Goal: Task Accomplishment & Management: Manage account settings

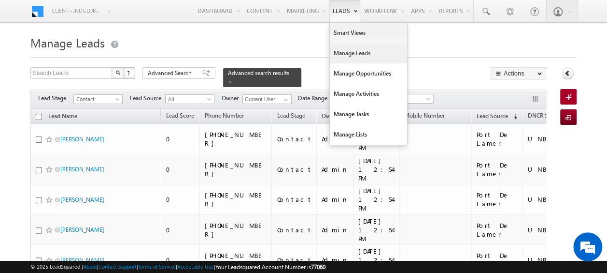
click at [351, 57] on link "Manage Leads" at bounding box center [368, 53] width 77 height 20
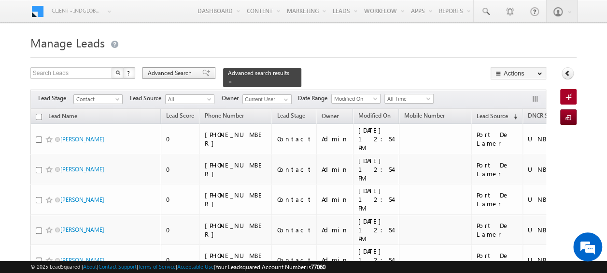
click at [180, 72] on span "Advanced Search" at bounding box center [171, 73] width 47 height 9
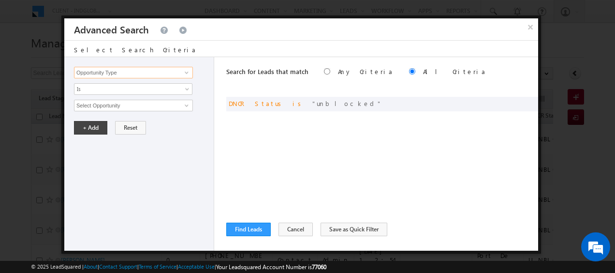
click at [156, 74] on input "Opportunity Type" at bounding box center [133, 73] width 119 height 12
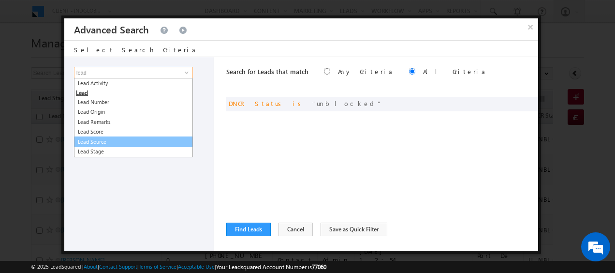
click at [114, 144] on link "Lead Source" at bounding box center [133, 141] width 119 height 11
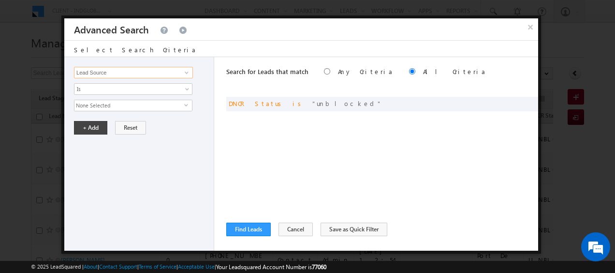
type input "Lead Source"
click at [187, 107] on span "select" at bounding box center [188, 108] width 8 height 16
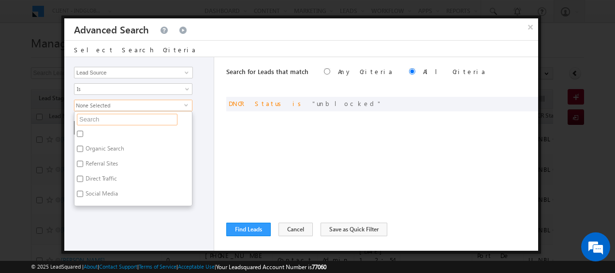
click at [134, 119] on input "text" at bounding box center [127, 120] width 101 height 12
type input "o"
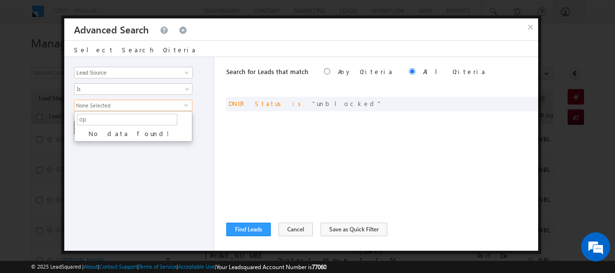
type input "o"
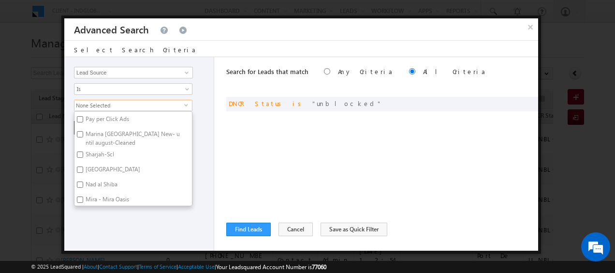
scroll to position [128, 0]
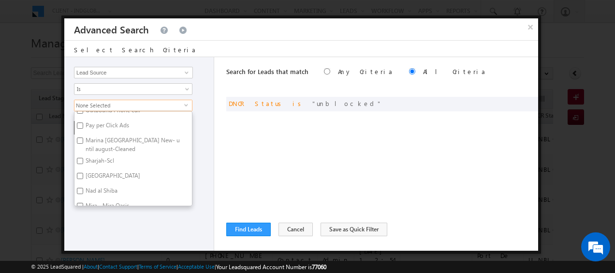
click at [116, 105] on span "None Selected" at bounding box center [129, 105] width 110 height 11
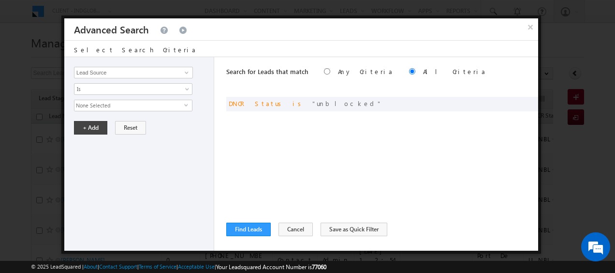
click at [123, 104] on span "None Selected" at bounding box center [129, 105] width 110 height 11
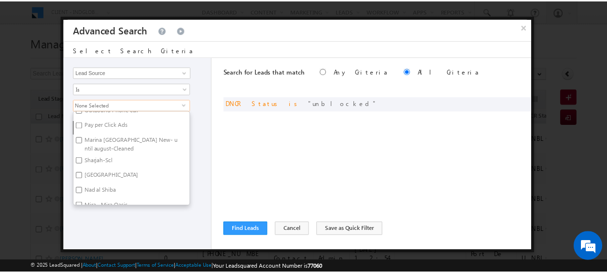
scroll to position [0, 0]
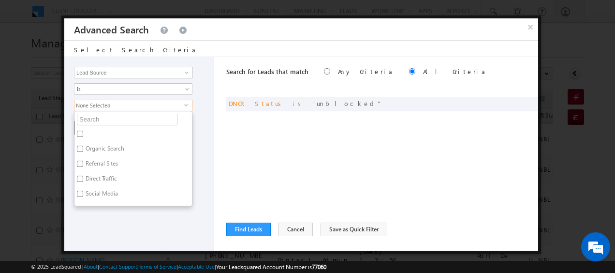
click at [118, 116] on input "text" at bounding box center [127, 120] width 101 height 12
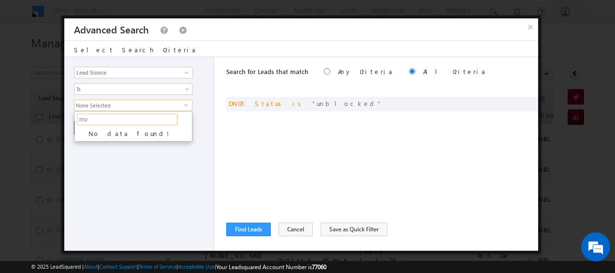
type input "m"
type input "d"
type input "o"
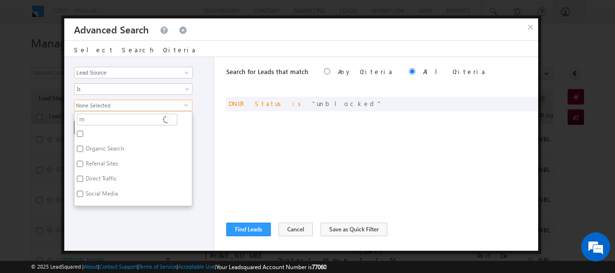
type input "me"
type input "mey"
type input "mo"
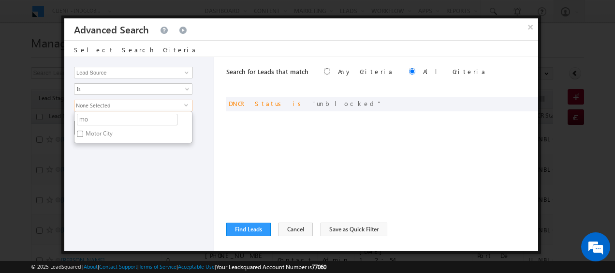
type input "m"
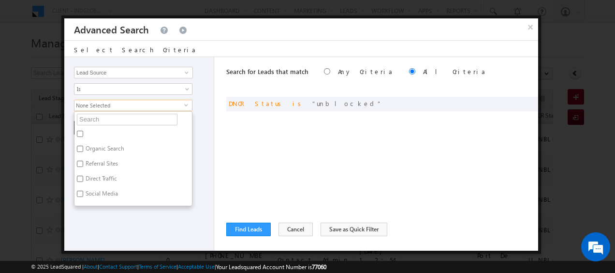
type input "r"
type input "e"
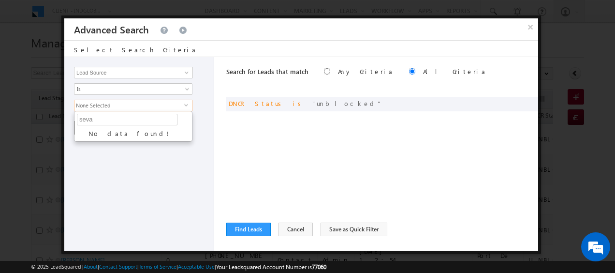
type input "sev"
type input "s"
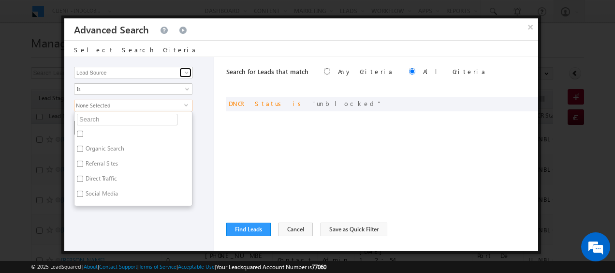
click at [184, 73] on span at bounding box center [187, 73] width 8 height 8
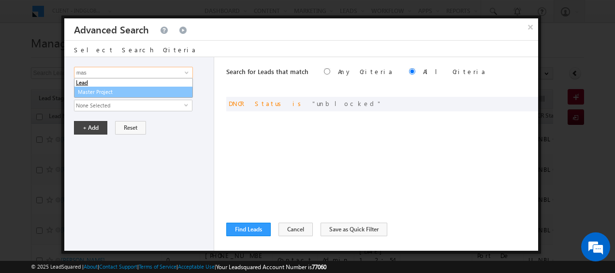
click at [119, 94] on link "Master Project" at bounding box center [133, 92] width 119 height 11
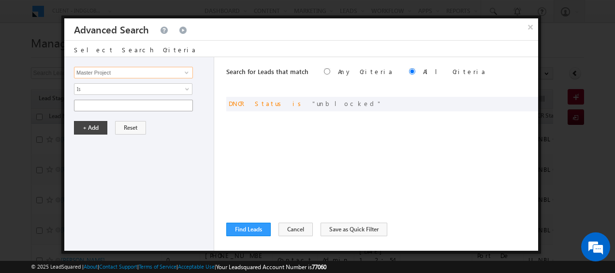
type input "Master Project"
click at [182, 102] on input "text" at bounding box center [133, 106] width 119 height 12
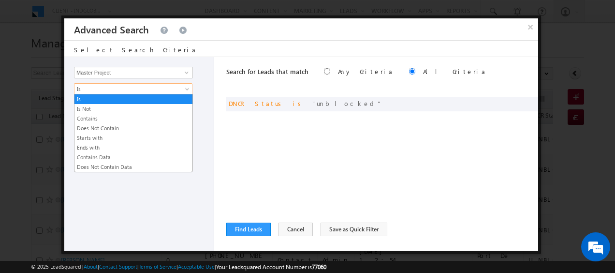
click at [188, 87] on span at bounding box center [188, 91] width 8 height 8
click at [109, 120] on link "Contains" at bounding box center [133, 118] width 118 height 9
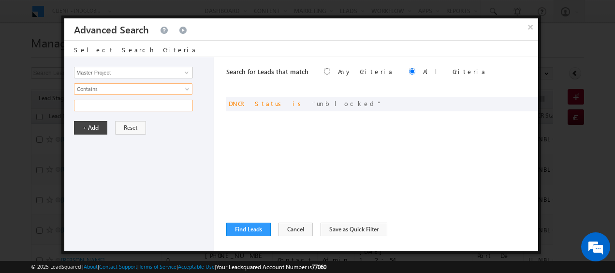
click at [140, 109] on input "text" at bounding box center [133, 106] width 119 height 12
type input "opal"
click at [74, 124] on button "+ Add" at bounding box center [90, 128] width 33 height 14
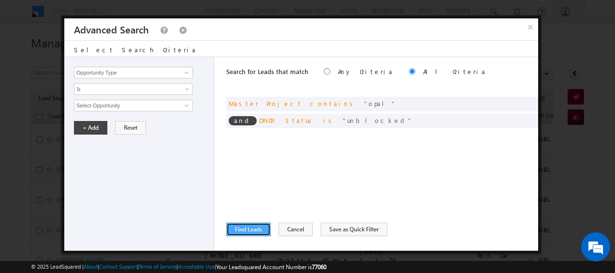
click at [248, 230] on button "Find Leads" at bounding box center [248, 229] width 44 height 14
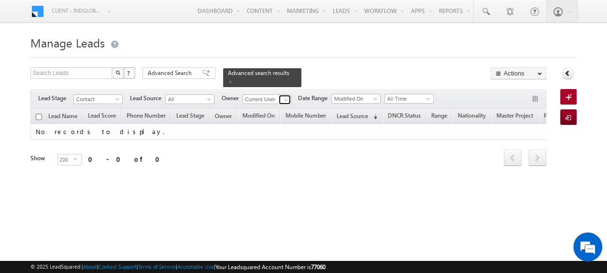
click at [283, 98] on link at bounding box center [285, 100] width 12 height 10
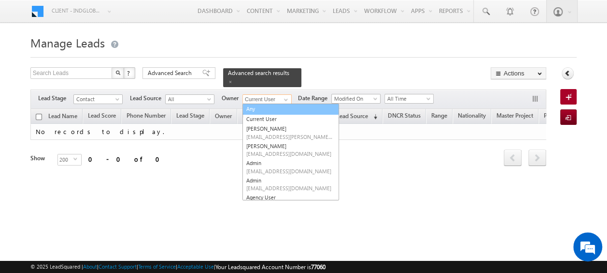
click at [264, 106] on link "Any" at bounding box center [291, 108] width 97 height 11
type input "Any"
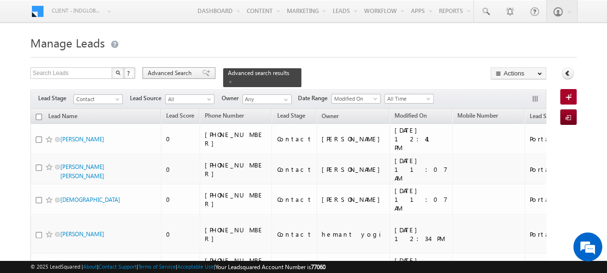
click at [163, 72] on span "Advanced Search" at bounding box center [171, 73] width 47 height 9
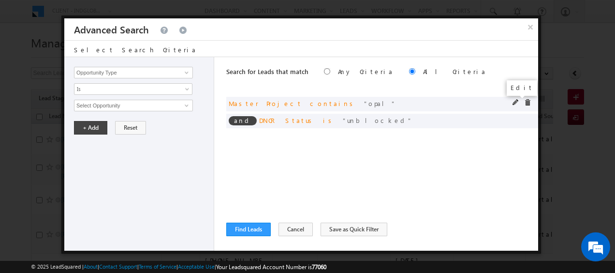
click at [514, 102] on span at bounding box center [515, 102] width 7 height 7
click at [131, 105] on input "opal" at bounding box center [133, 106] width 119 height 12
type input "o"
type input "district 11"
click at [80, 125] on button "+ Add" at bounding box center [90, 128] width 33 height 14
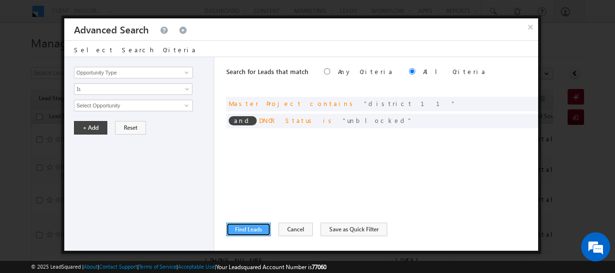
click at [246, 227] on button "Find Leads" at bounding box center [248, 229] width 44 height 14
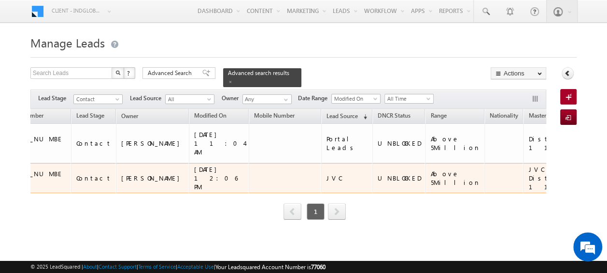
scroll to position [0, 201]
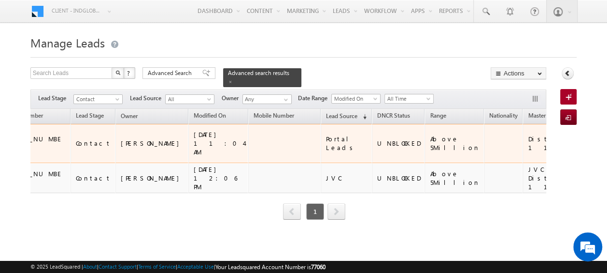
drag, startPoint x: 483, startPoint y: 140, endPoint x: 472, endPoint y: 121, distance: 22.3
click at [573, 124] on td "Mohammed Bin Rashid City" at bounding box center [609, 143] width 73 height 39
copy div "Mohammed Bin Rashid City"
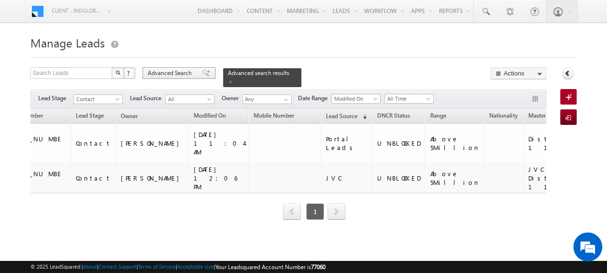
click at [162, 72] on span "Advanced Search" at bounding box center [171, 73] width 47 height 9
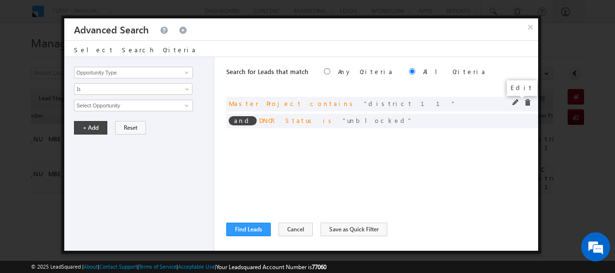
click at [518, 103] on span at bounding box center [515, 102] width 7 height 7
click at [113, 103] on input "district 11" at bounding box center [133, 106] width 119 height 12
click at [270, 169] on div "Search for Leads that match Any Criteria All Criteria Note that the current tri…" at bounding box center [382, 153] width 312 height 193
click at [528, 101] on span at bounding box center [527, 102] width 7 height 7
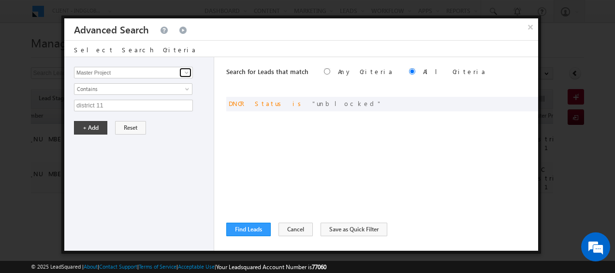
click at [185, 72] on span at bounding box center [187, 73] width 8 height 8
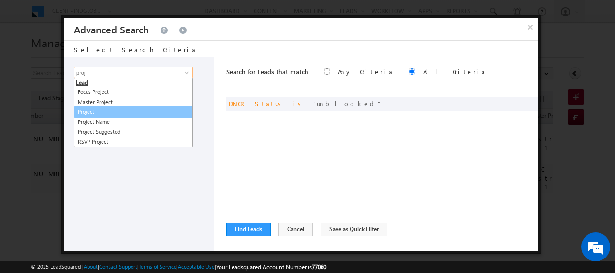
click at [108, 112] on link "Project" at bounding box center [133, 111] width 119 height 11
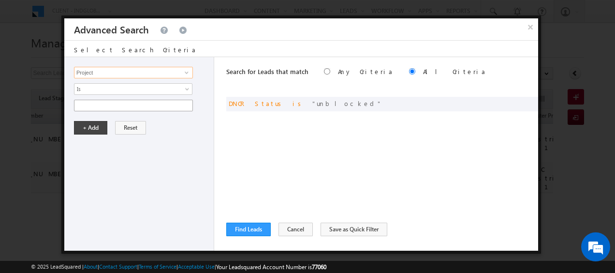
type input "Project"
click at [112, 107] on input "text" at bounding box center [133, 106] width 119 height 12
paste input "Mohammed Bin Rashid City"
type input "Mohammed Bin Rashid City"
click at [92, 124] on button "+ Add" at bounding box center [90, 128] width 33 height 14
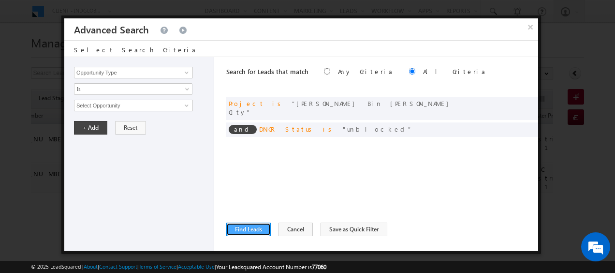
click at [242, 227] on button "Find Leads" at bounding box center [248, 229] width 44 height 14
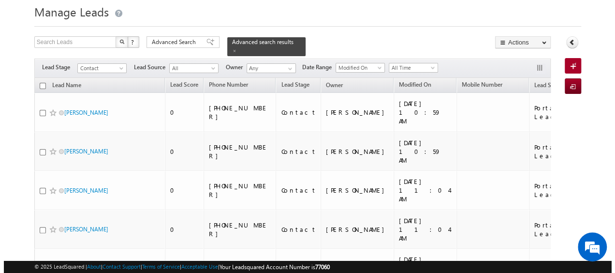
scroll to position [0, 0]
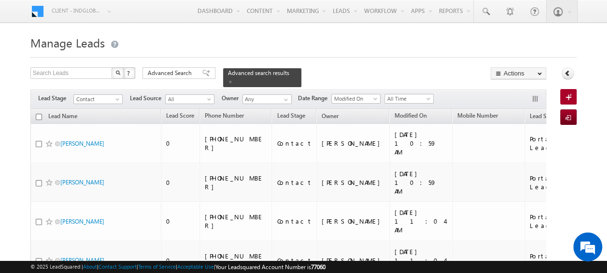
click at [39, 114] on input "checkbox" at bounding box center [39, 117] width 6 height 6
checkbox input "true"
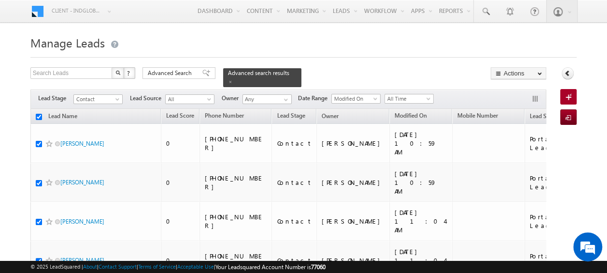
checkbox input "true"
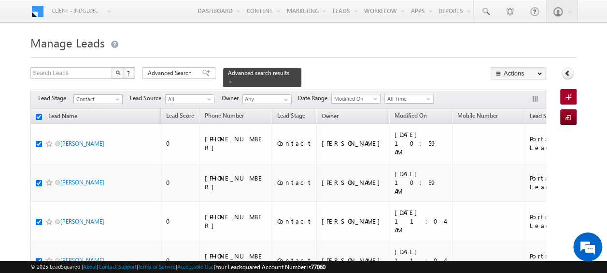
checkbox input "true"
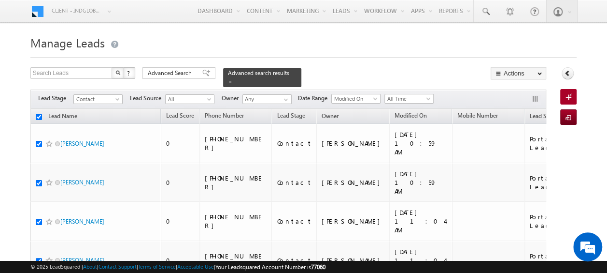
checkbox input "true"
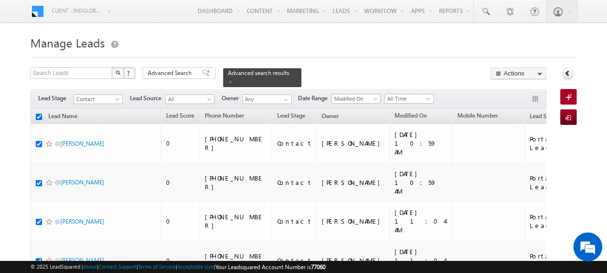
checkbox input "true"
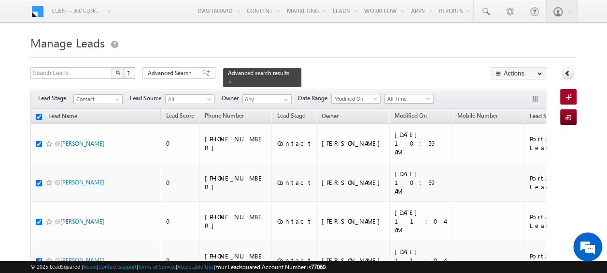
checkbox input "true"
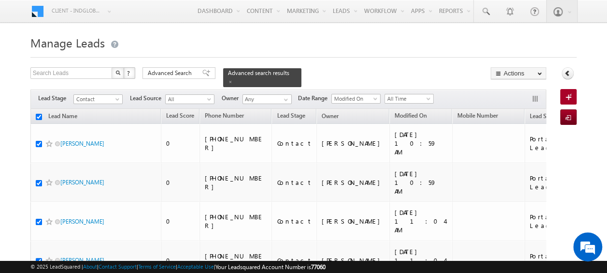
checkbox input "true"
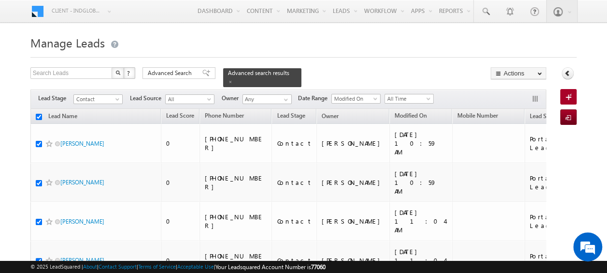
checkbox input "true"
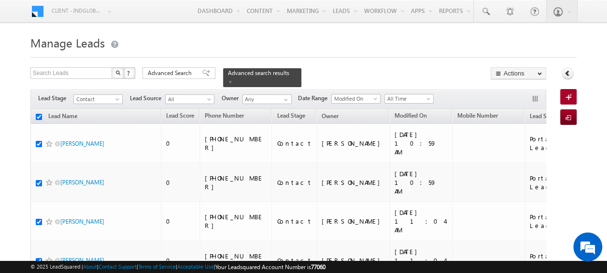
checkbox input "true"
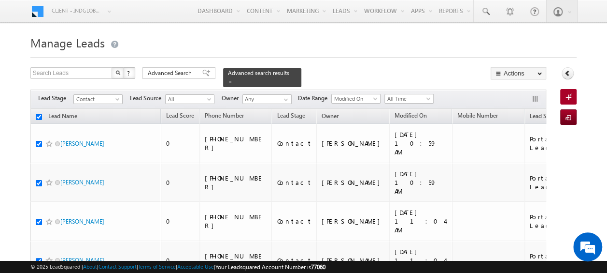
checkbox input "true"
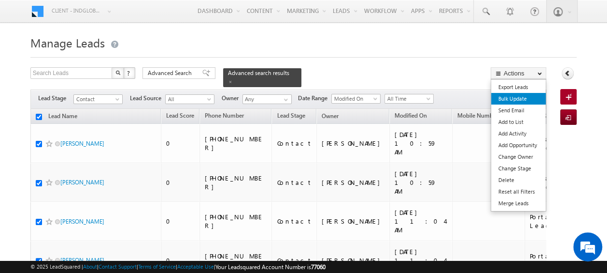
click at [516, 101] on link "Bulk Update" at bounding box center [518, 99] width 55 height 12
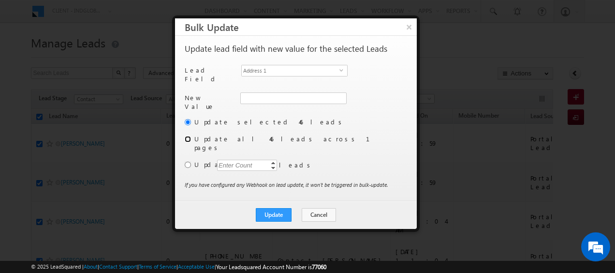
click at [189, 136] on input "radio" at bounding box center [188, 139] width 6 height 6
radio input "true"
click at [340, 73] on span "select" at bounding box center [343, 73] width 8 height 16
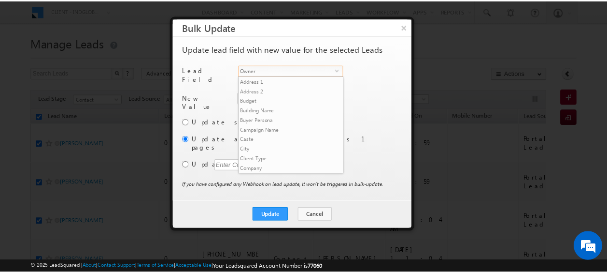
scroll to position [368, 0]
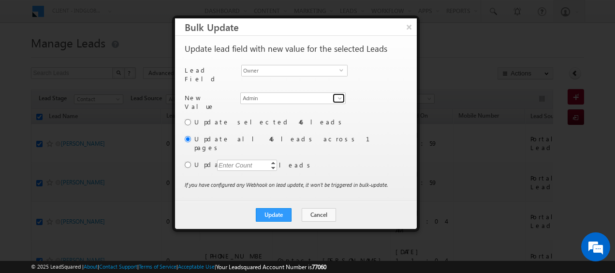
click at [339, 97] on span at bounding box center [340, 98] width 8 height 8
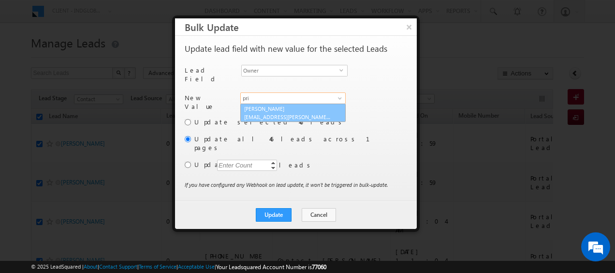
click at [288, 104] on link "Priya Kumra priya.kumra@indglobal.ae" at bounding box center [292, 112] width 105 height 18
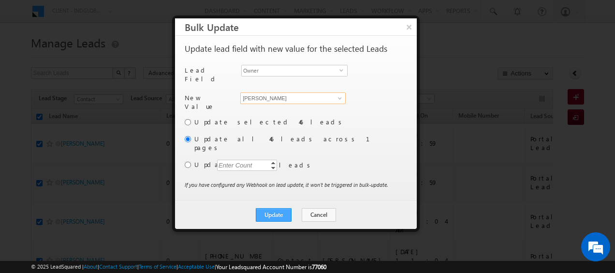
type input "Priya Kumra"
click at [274, 208] on button "Update" at bounding box center [274, 215] width 36 height 14
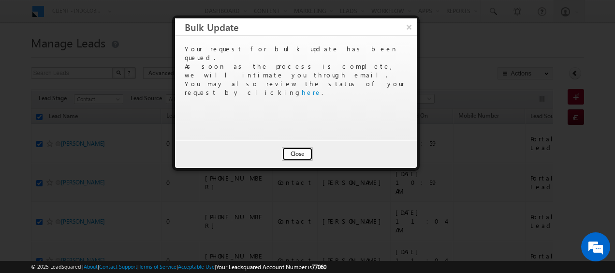
click at [295, 151] on button "Close" at bounding box center [297, 154] width 31 height 14
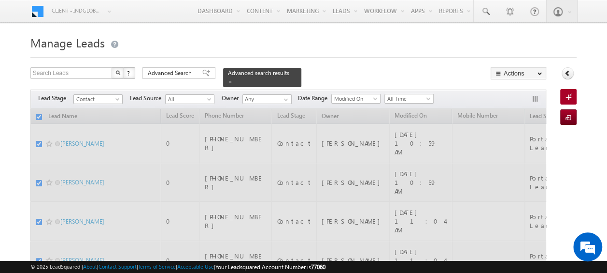
checkbox input "false"
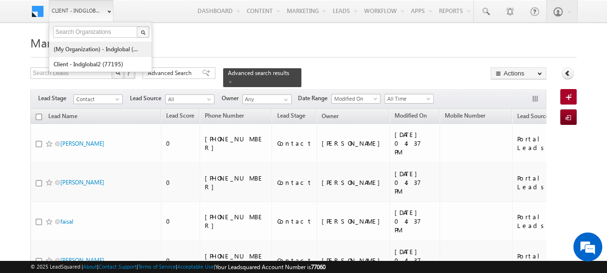
click at [95, 48] on link "(My Organization) - indglobal (48060)" at bounding box center [97, 49] width 88 height 15
